Goal: Check status: Check status

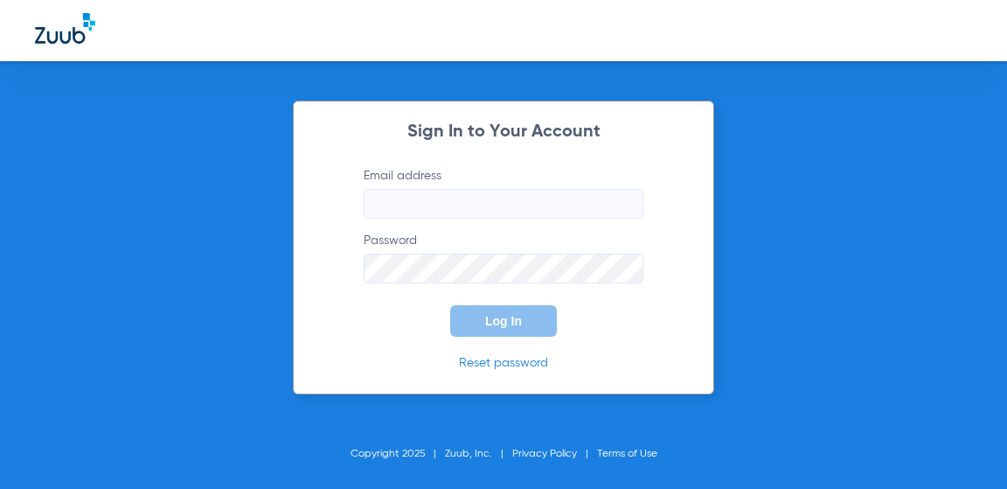
type input "[EMAIL_ADDRESS][DOMAIN_NAME]"
click at [520, 317] on span "Log In" at bounding box center [503, 321] width 37 height 14
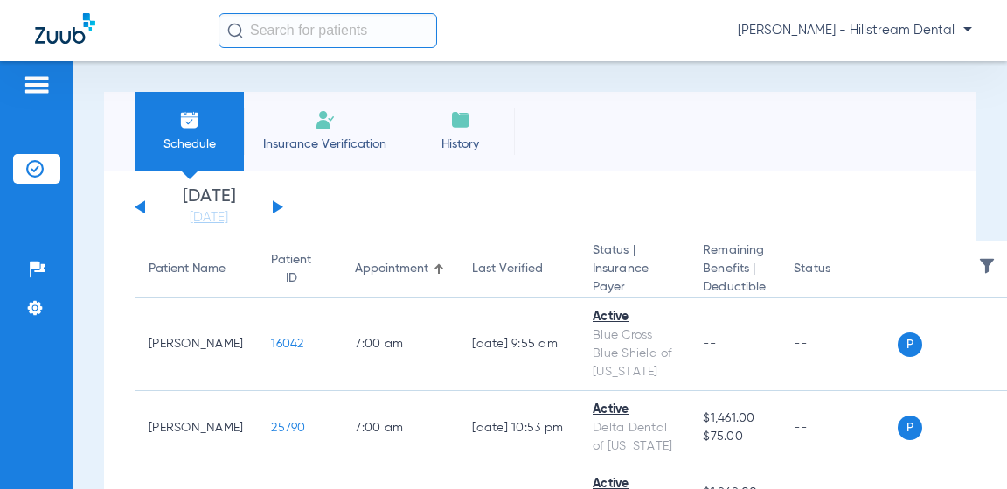
click at [279, 205] on button at bounding box center [278, 206] width 10 height 13
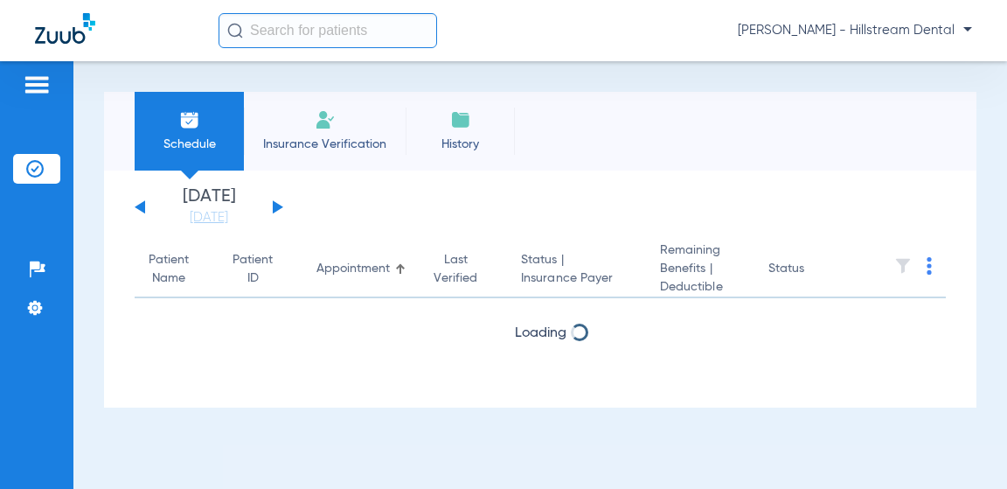
click at [279, 205] on button at bounding box center [278, 206] width 10 height 13
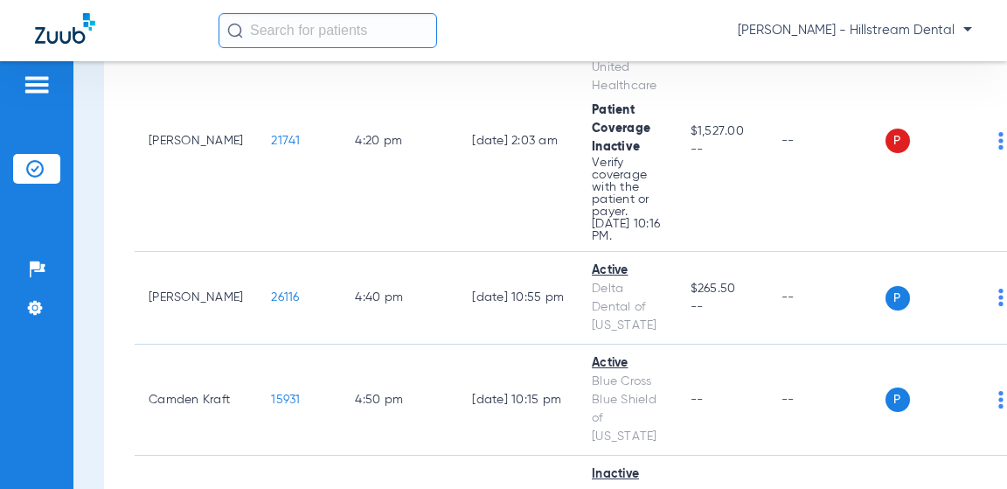
scroll to position [5596, 0]
